Goal: Find specific page/section: Find specific page/section

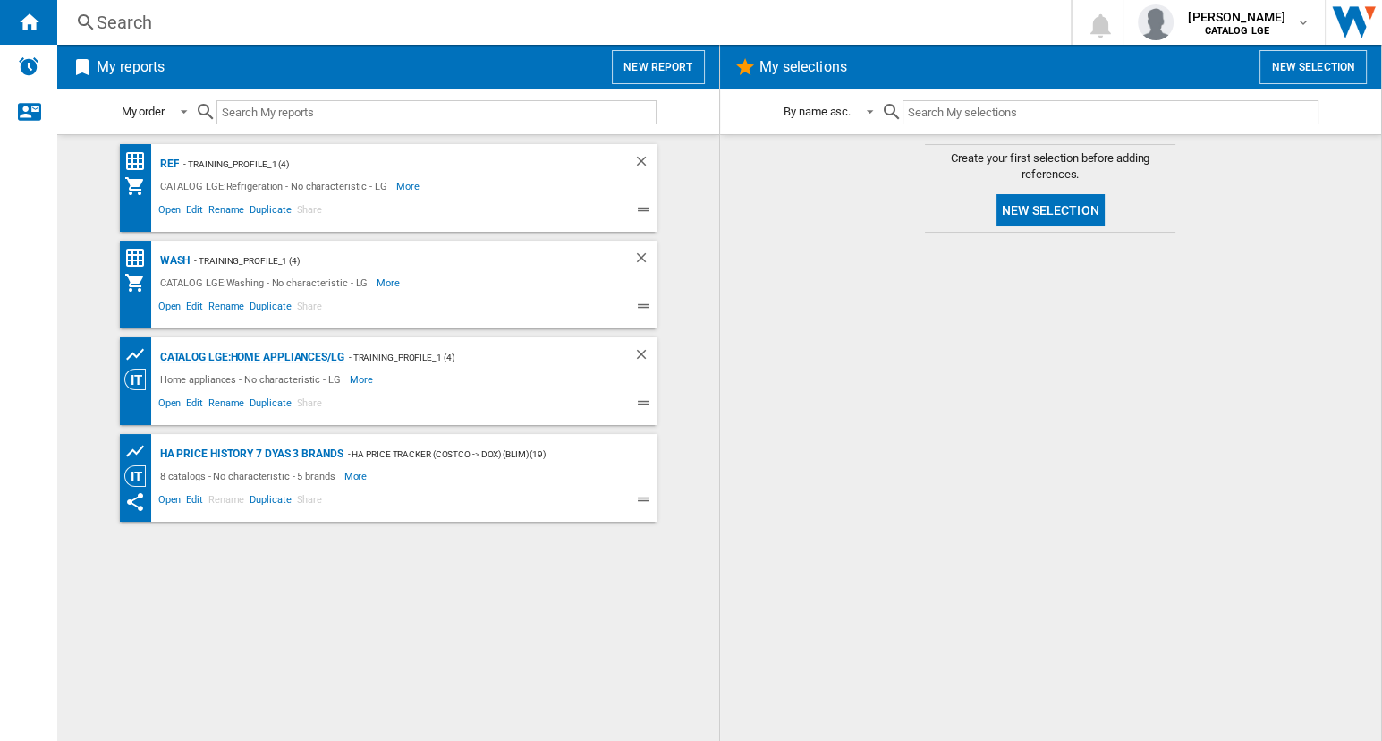
click at [212, 354] on div "CATALOG LGE:Home appliances/LG" at bounding box center [250, 357] width 189 height 22
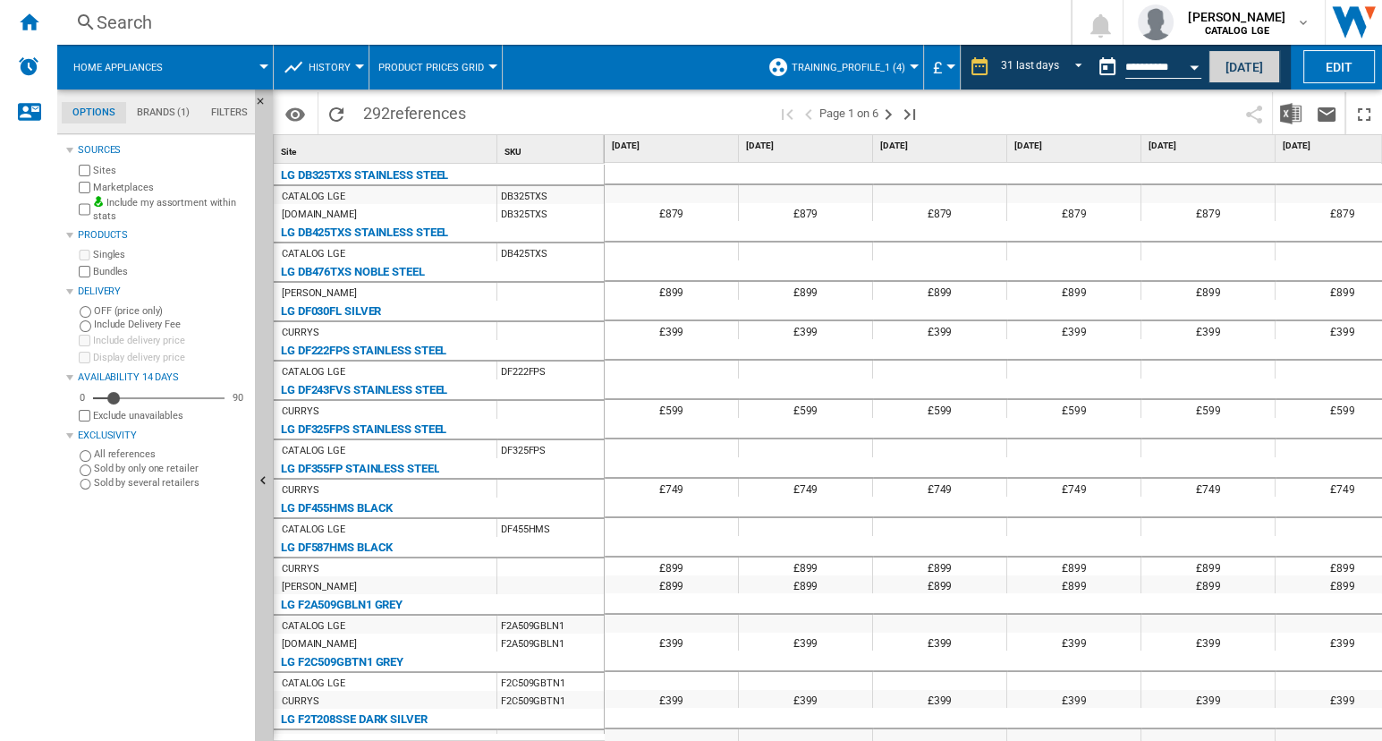
click at [1263, 61] on button "Today" at bounding box center [1244, 66] width 72 height 33
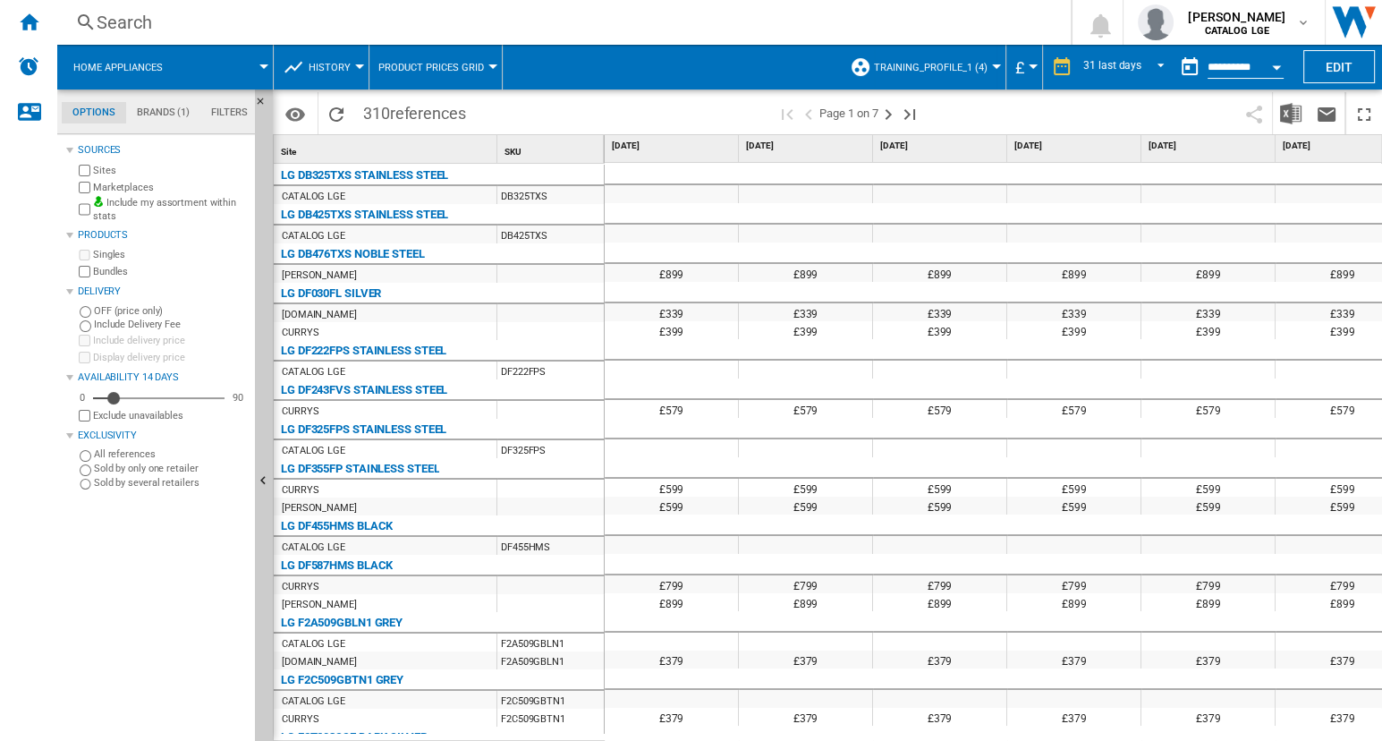
click at [993, 65] on div at bounding box center [996, 66] width 9 height 4
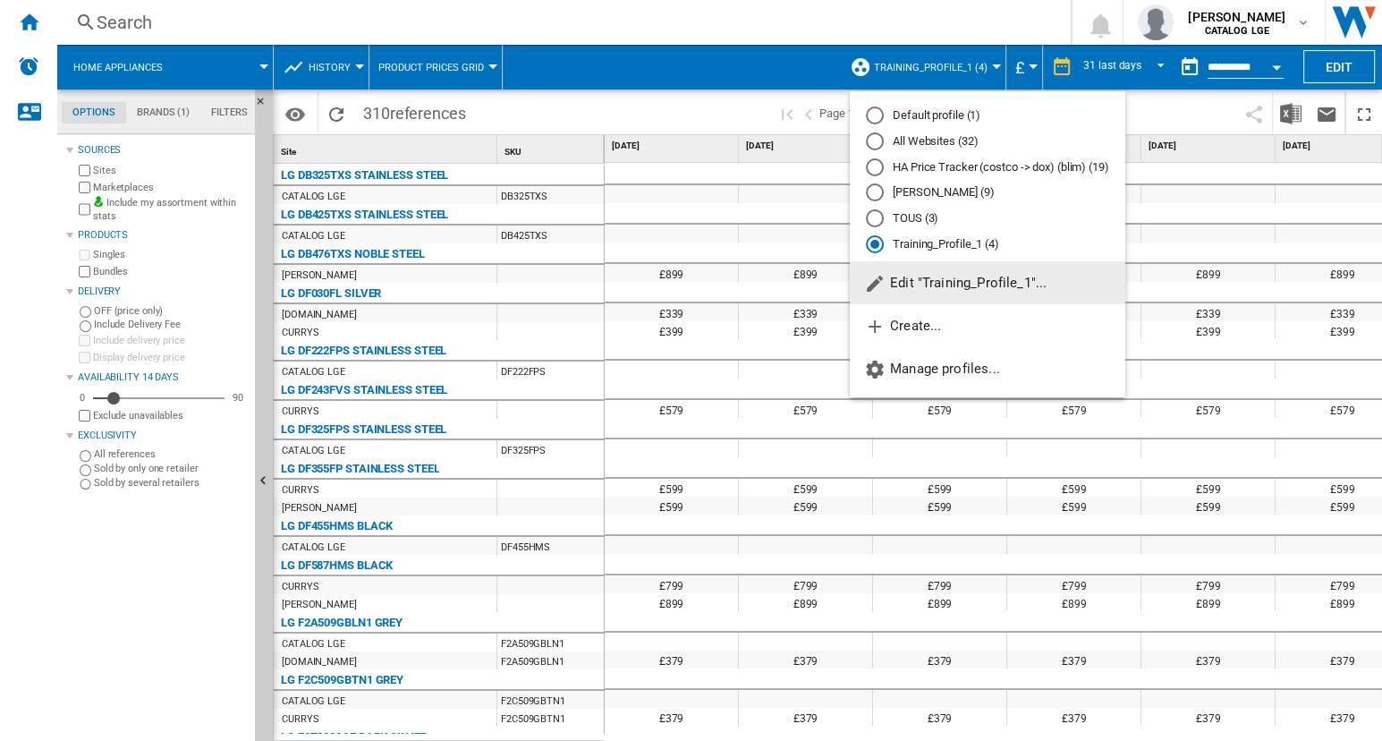
click at [987, 140] on md-radio-button "All Websites (32)" at bounding box center [987, 141] width 243 height 17
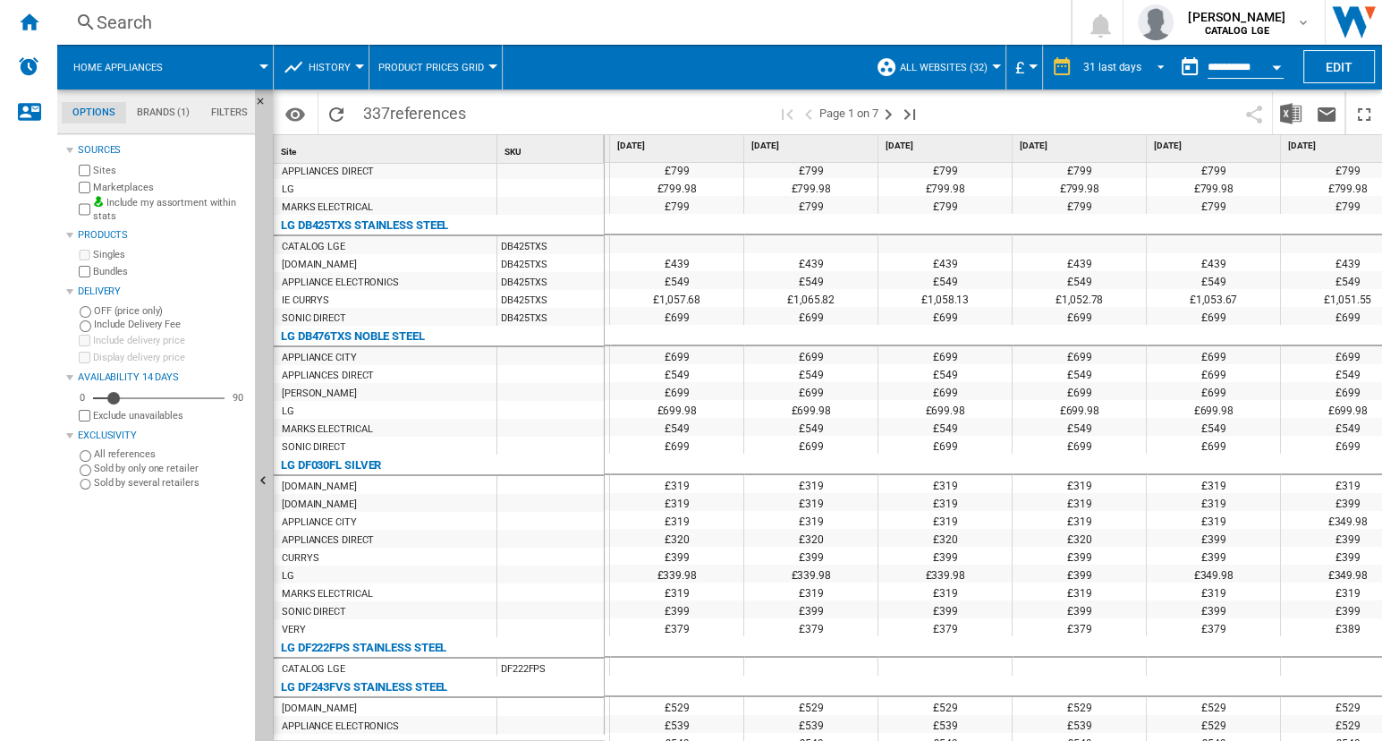
click at [1154, 68] on span "REPORTS.WIZARD.STEPS.REPORT.STEPS.REPORT_OPTIONS.PERIOD: 31 last days" at bounding box center [1155, 65] width 21 height 16
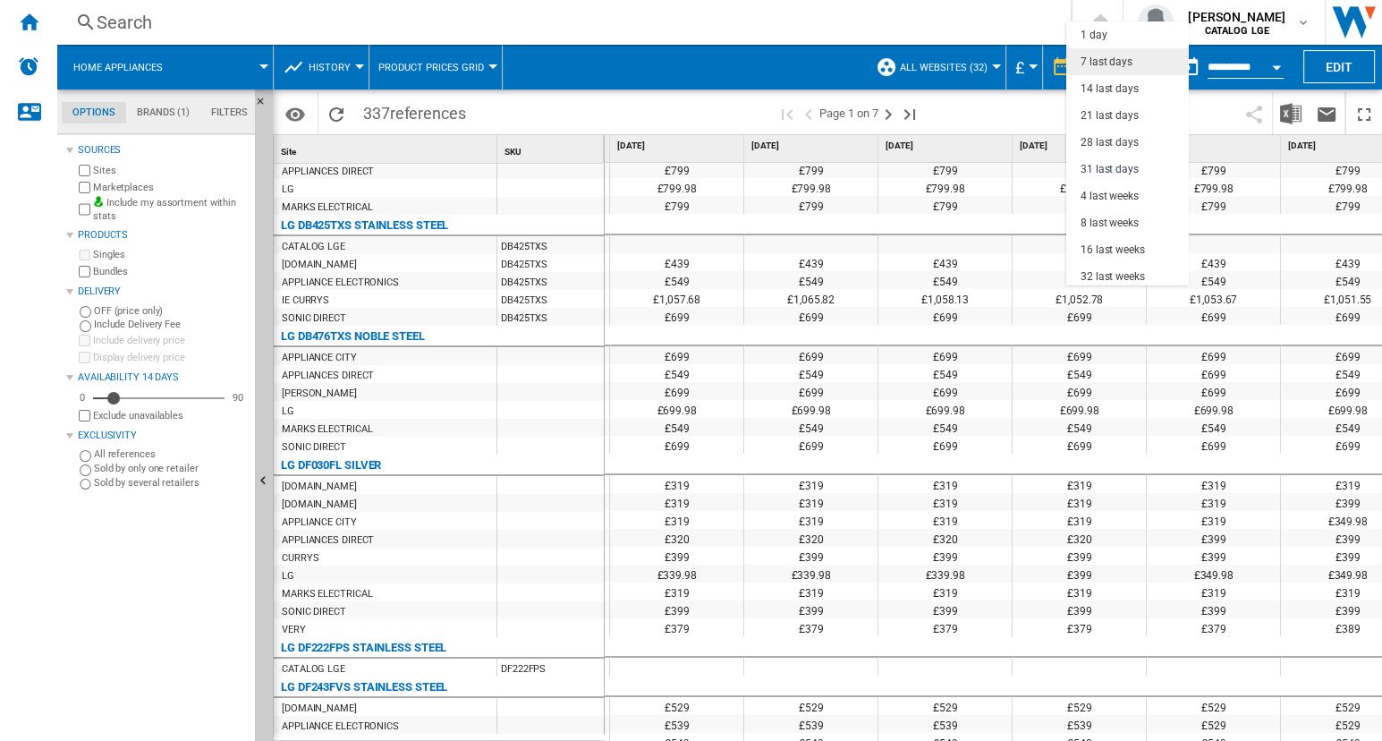
click at [1117, 57] on div "7 last days" at bounding box center [1107, 62] width 52 height 15
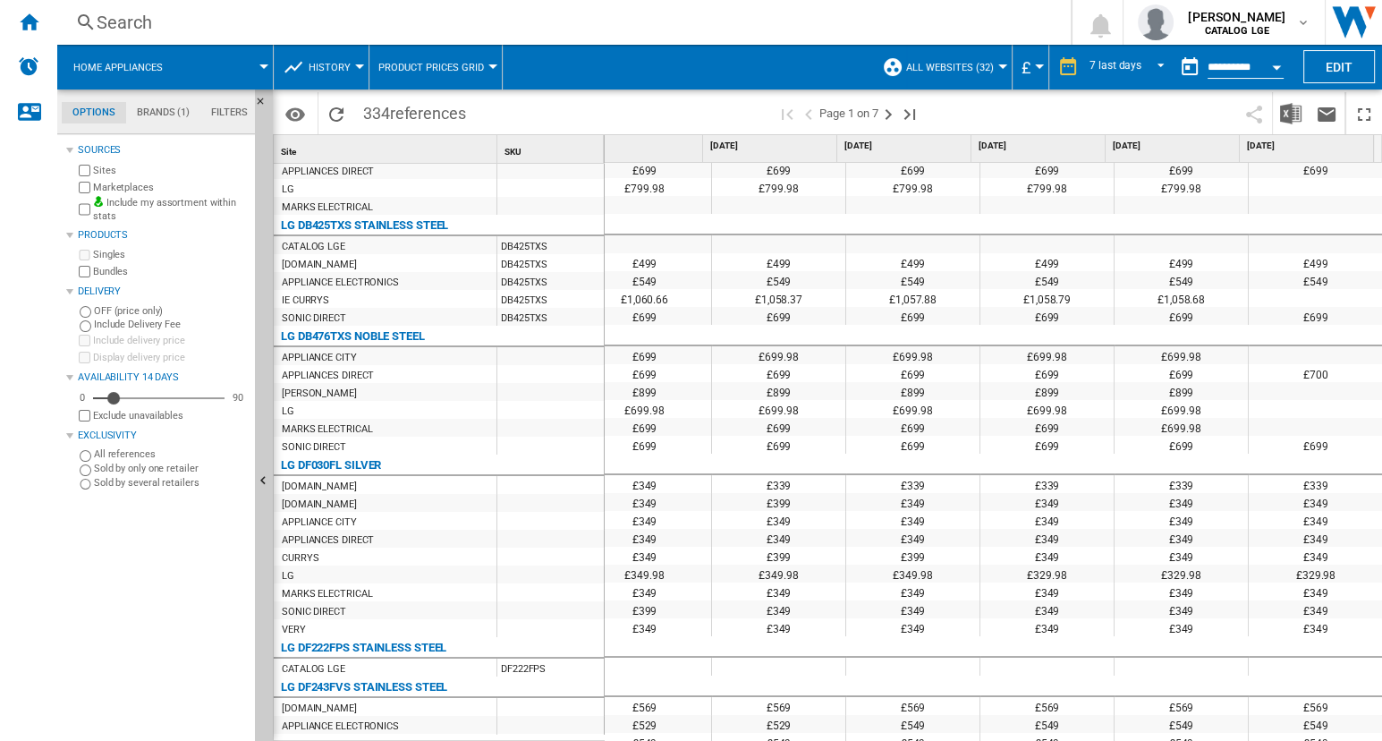
click at [814, 20] on div "Search" at bounding box center [561, 22] width 928 height 25
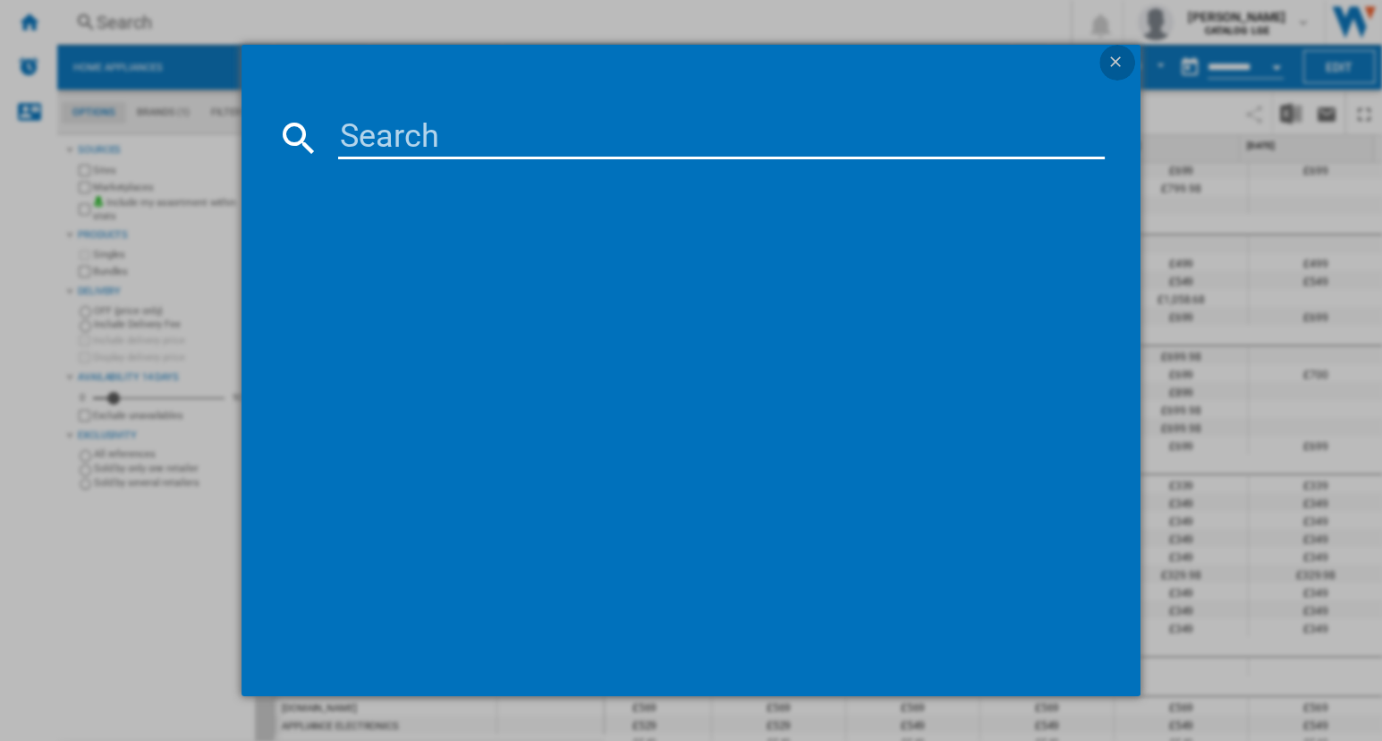
click at [1113, 55] on ng-md-icon "getI18NText('BUTTONS.CLOSE_DIALOG')" at bounding box center [1116, 63] width 21 height 21
